Goal: Information Seeking & Learning: Learn about a topic

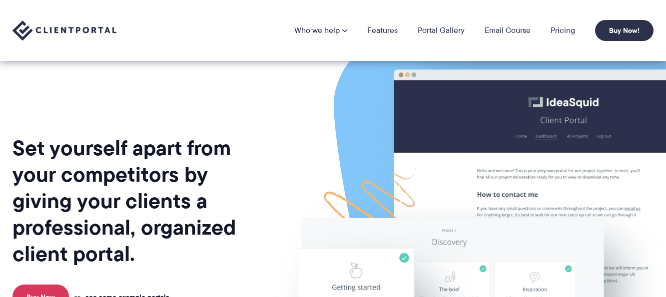
scroll to position [123, 0]
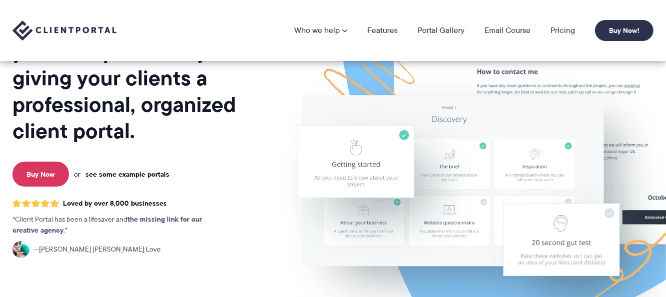
drag, startPoint x: 0, startPoint y: 0, endPoint x: 116, endPoint y: 148, distance: 188.3
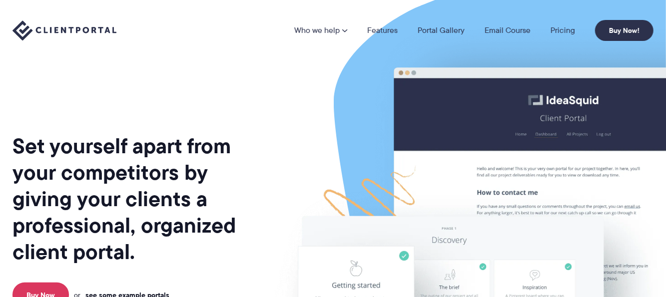
scroll to position [0, 0]
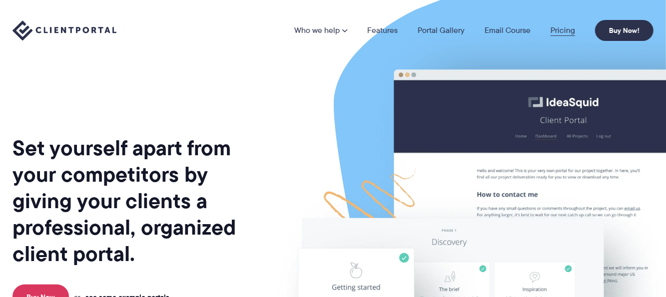
click at [563, 29] on link "Pricing" at bounding box center [563, 30] width 24 height 8
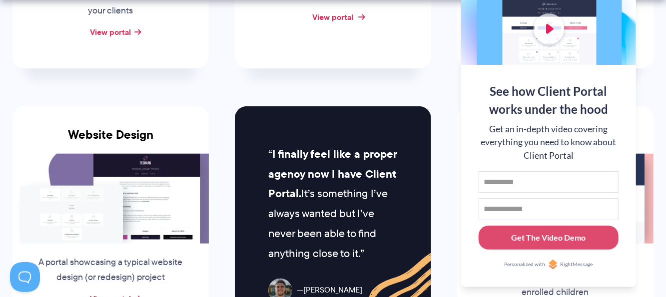
scroll to position [499, 0]
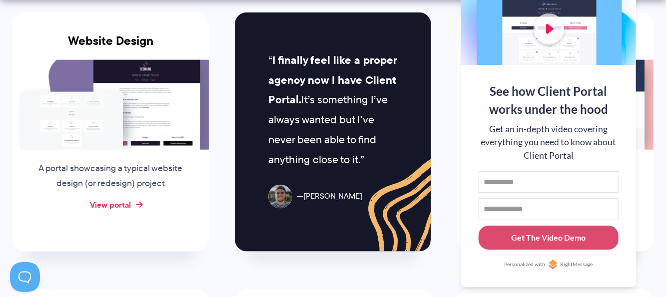
click at [129, 207] on link "View portal" at bounding box center [110, 205] width 41 height 12
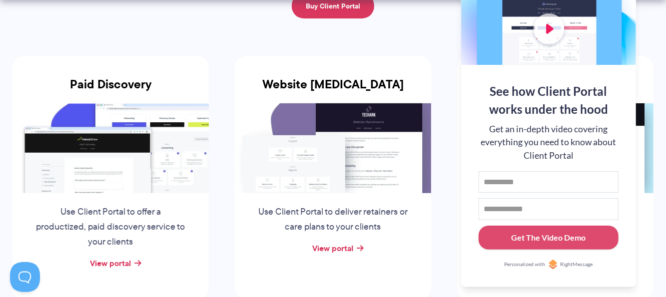
scroll to position [198, 0]
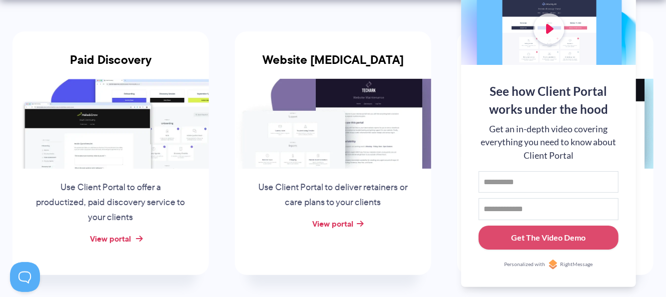
click at [120, 239] on link "View portal" at bounding box center [110, 239] width 41 height 12
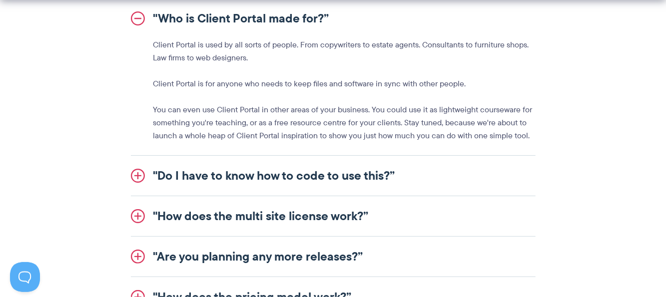
scroll to position [1194, 0]
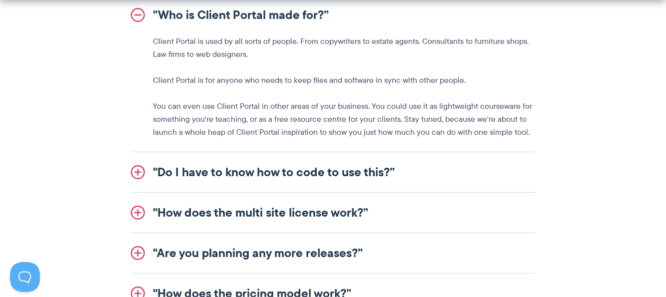
drag, startPoint x: 0, startPoint y: 0, endPoint x: 323, endPoint y: 176, distance: 368.0
click at [323, 176] on link ""Do I have to know how to code to use this?”" at bounding box center [333, 172] width 405 height 40
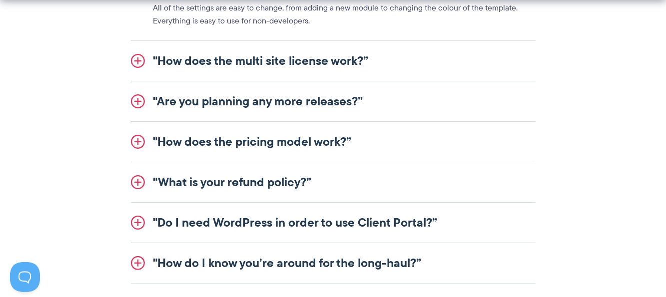
scroll to position [1307, 0]
click at [308, 142] on link ""How does the pricing model work?”" at bounding box center [333, 142] width 405 height 40
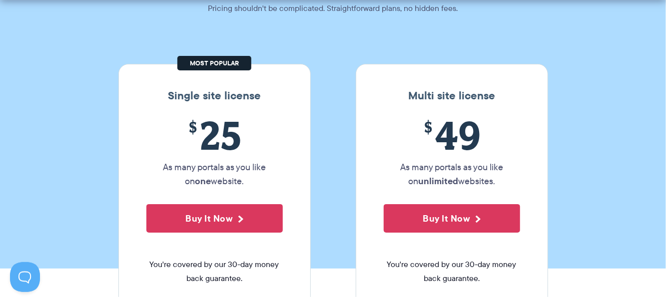
scroll to position [114, 0]
